Goal: Information Seeking & Learning: Learn about a topic

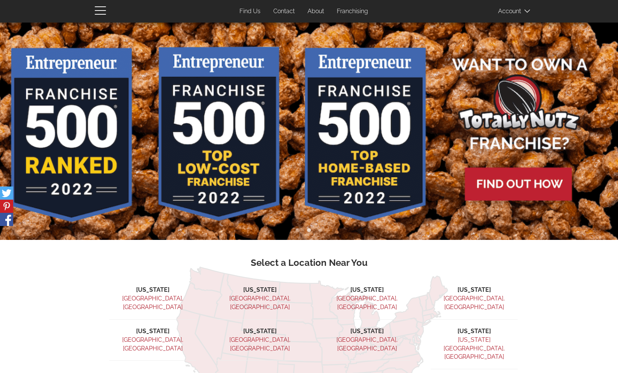
click at [512, 11] on span at bounding box center [517, 10] width 38 height 15
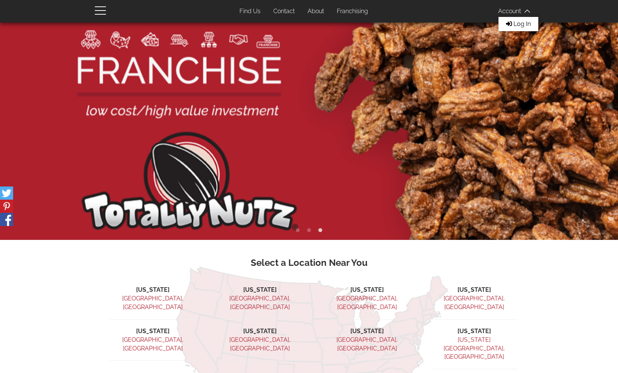
click at [317, 12] on link "About" at bounding box center [316, 11] width 28 height 15
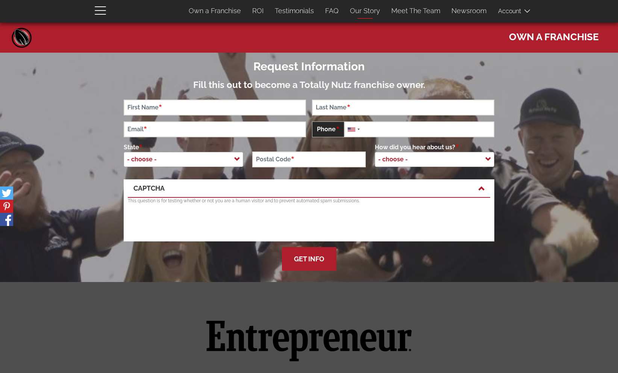
click at [362, 11] on link "Our Story" at bounding box center [365, 11] width 41 height 16
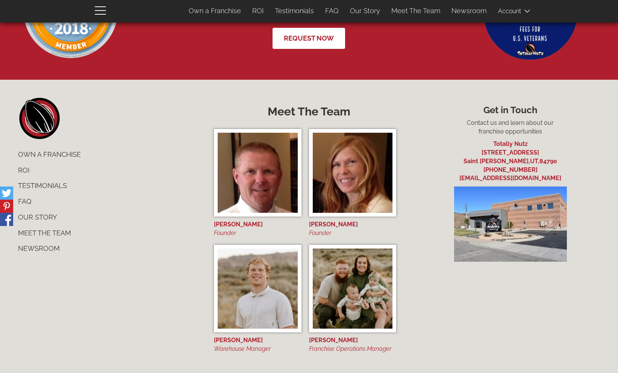
scroll to position [2913, 0]
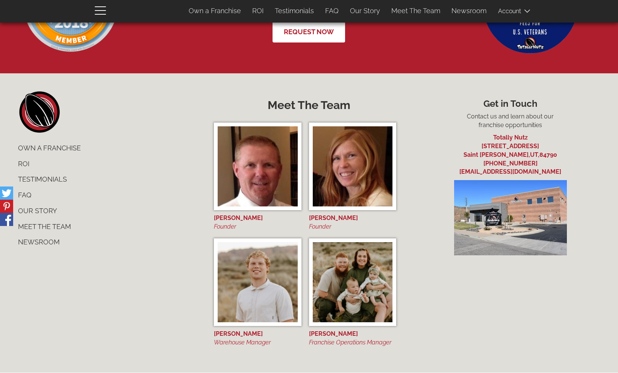
click at [238, 218] on div "[PERSON_NAME]" at bounding box center [258, 218] width 88 height 9
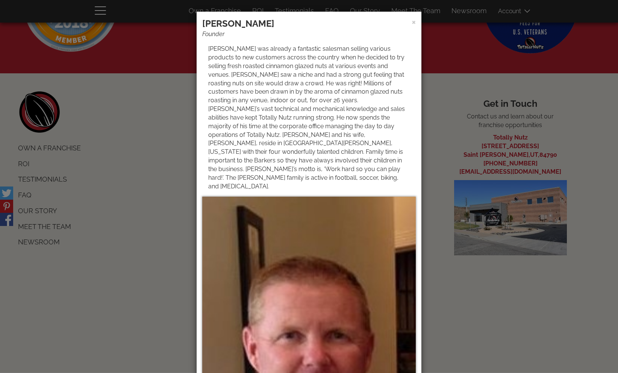
click at [166, 164] on div "× [PERSON_NAME] Founder" at bounding box center [309, 186] width 618 height 373
